Goal: Task Accomplishment & Management: Manage account settings

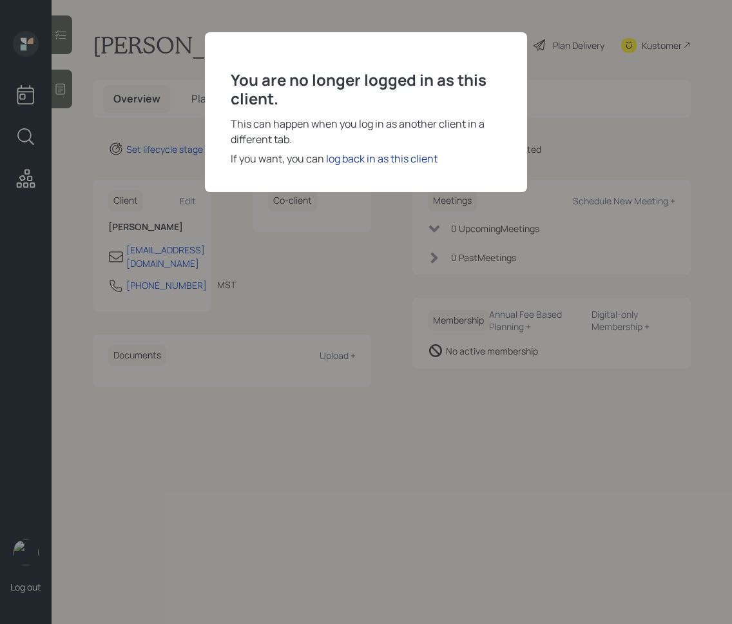
click at [359, 160] on div "log back in as this client" at bounding box center [381, 158] width 111 height 15
